Goal: Task Accomplishment & Management: Manage account settings

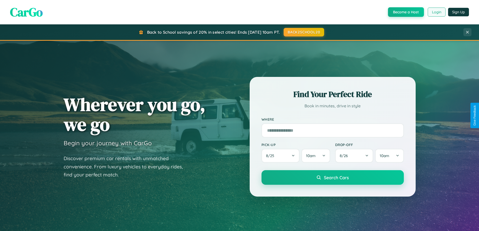
click at [437, 12] on button "Login" at bounding box center [437, 12] width 18 height 9
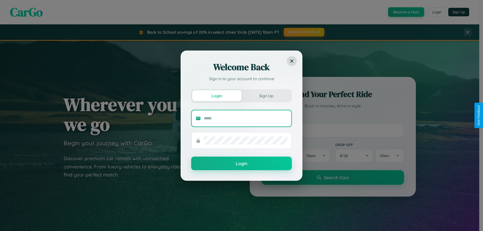
click at [246, 118] on input "text" at bounding box center [246, 119] width 84 height 8
type input "**********"
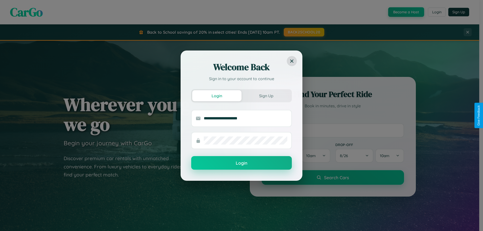
click at [242, 163] on button "Login" at bounding box center [241, 163] width 101 height 14
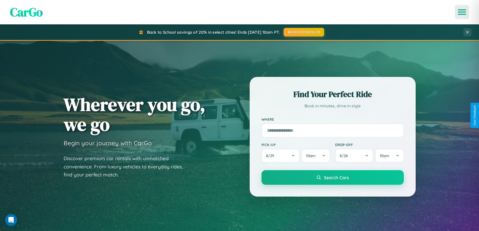
click at [462, 12] on icon "Open menu" at bounding box center [462, 12] width 7 height 5
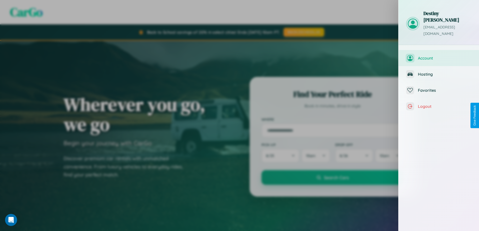
click at [439, 56] on span "Account" at bounding box center [445, 58] width 54 height 5
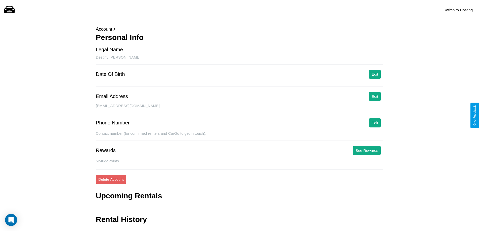
scroll to position [12, 0]
